Goal: Information Seeking & Learning: Learn about a topic

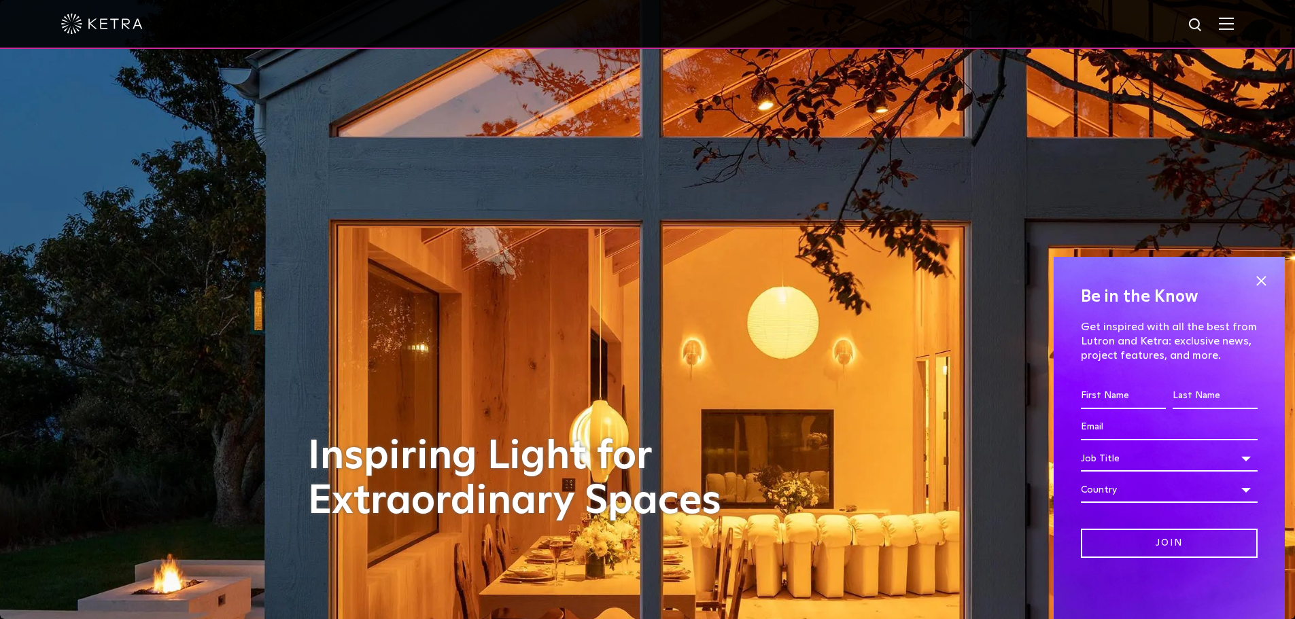
click at [1229, 24] on img at bounding box center [1226, 23] width 15 height 13
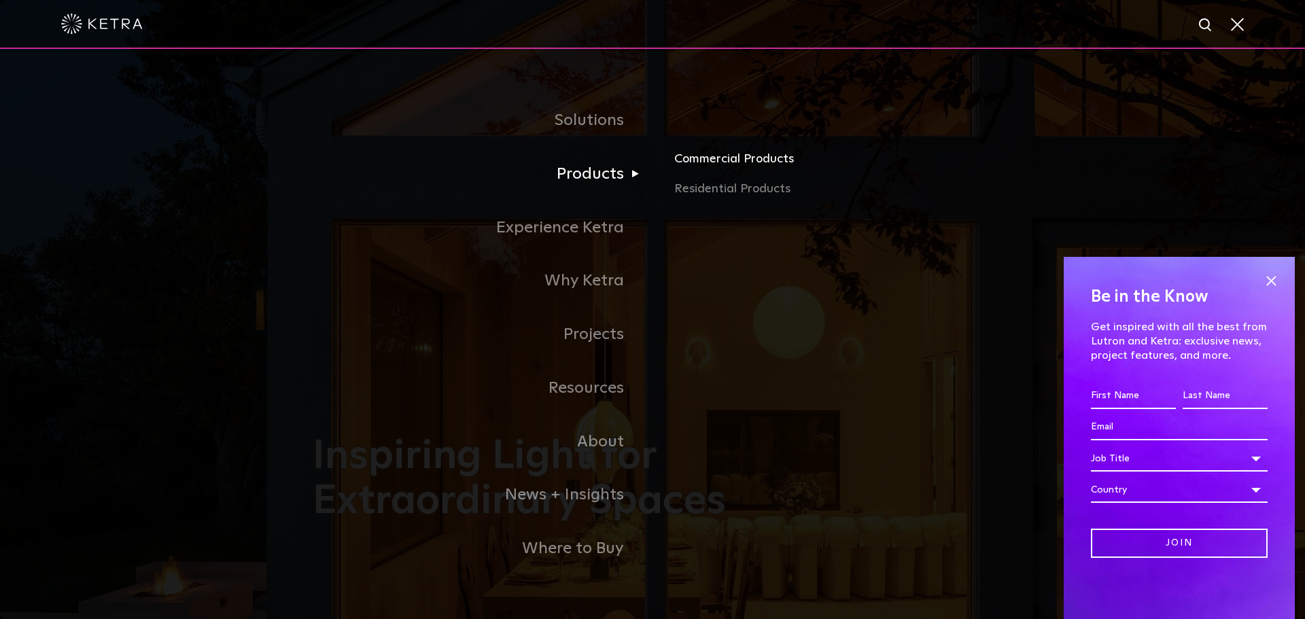
click at [738, 162] on link "Commercial Products" at bounding box center [833, 165] width 318 height 30
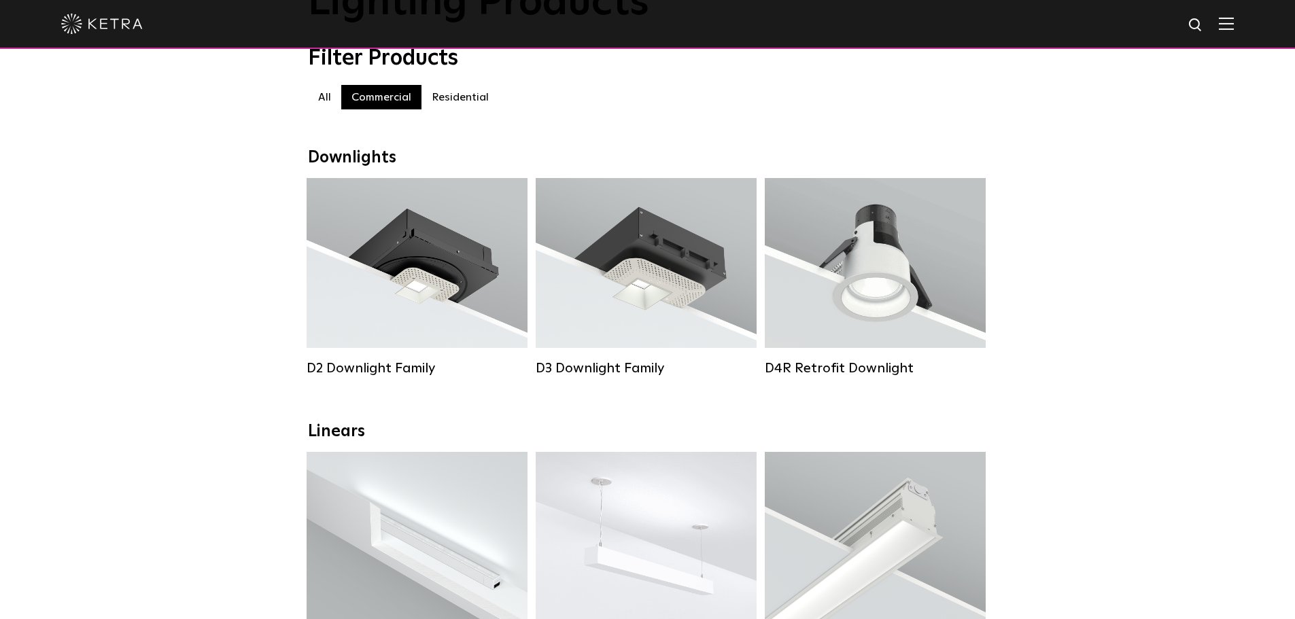
scroll to position [68, 0]
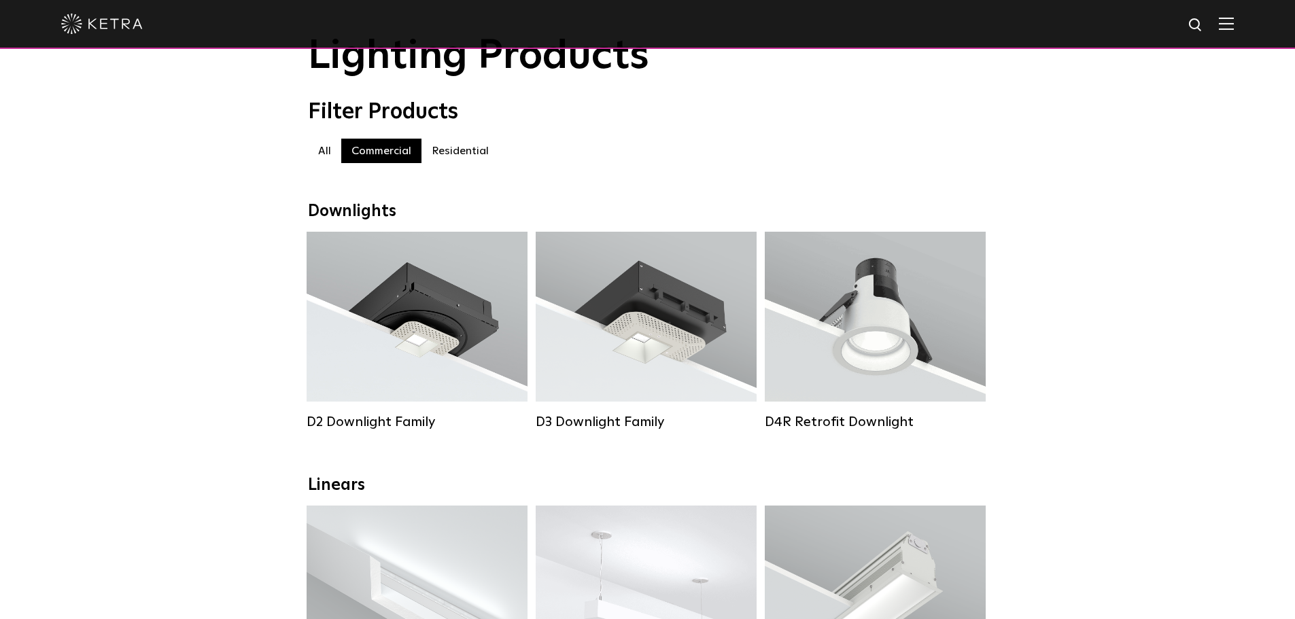
click at [460, 155] on label "Residential" at bounding box center [461, 151] width 78 height 24
